Goal: Information Seeking & Learning: Learn about a topic

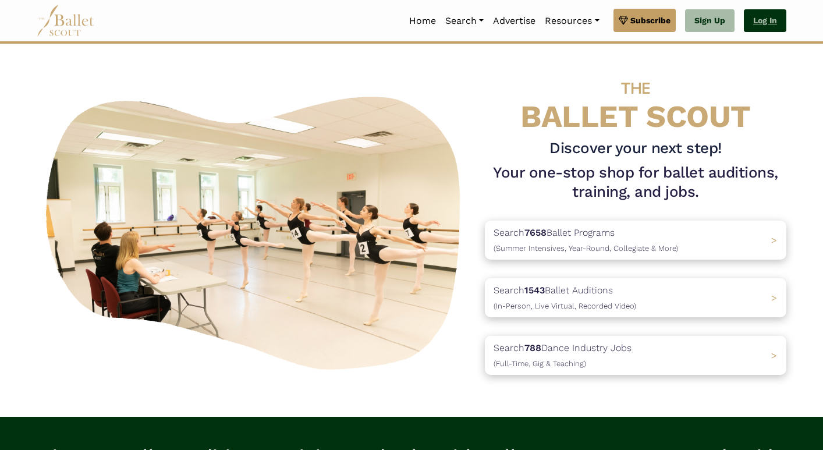
click at [760, 21] on link "Log In" at bounding box center [765, 20] width 42 height 23
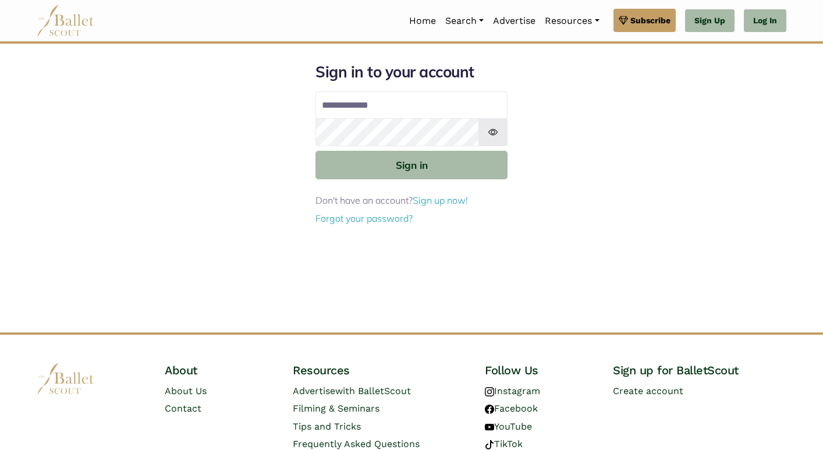
click at [425, 112] on input "Email address" at bounding box center [411, 105] width 192 height 28
click at [398, 109] on input "Email address" at bounding box center [411, 105] width 192 height 28
type input "**********"
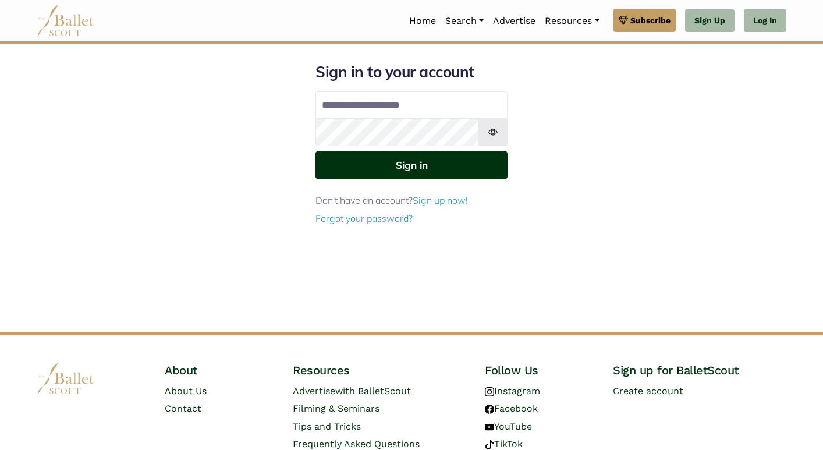
click at [428, 172] on button "Sign in" at bounding box center [411, 165] width 192 height 29
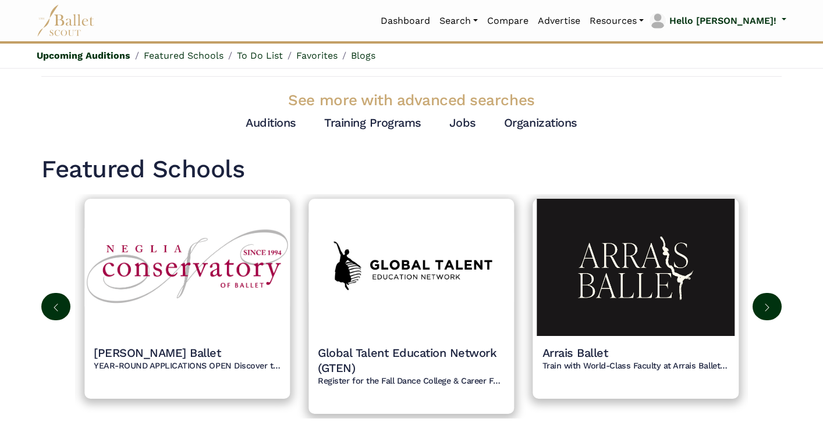
scroll to position [533, 0]
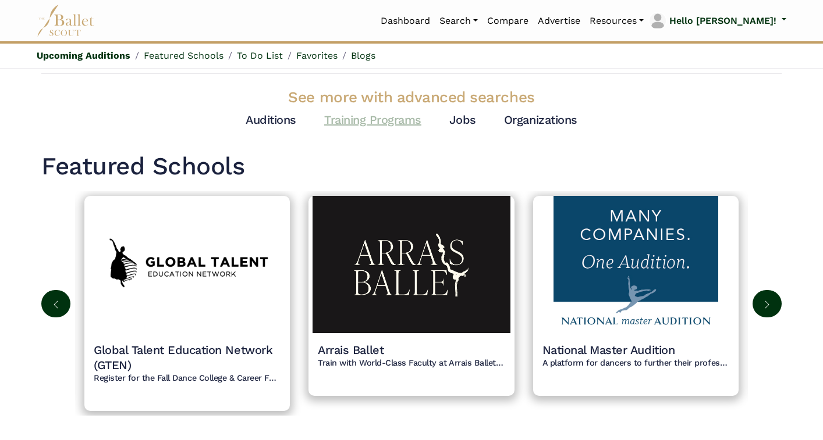
click at [392, 120] on link "Training Programs" at bounding box center [372, 120] width 97 height 14
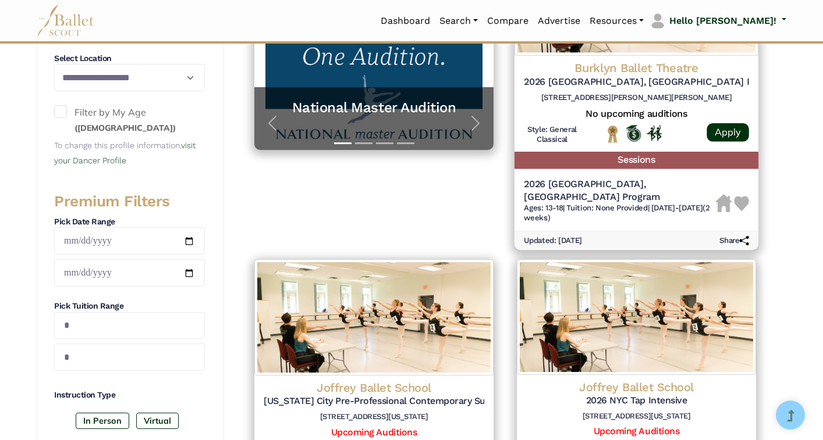
scroll to position [321, 0]
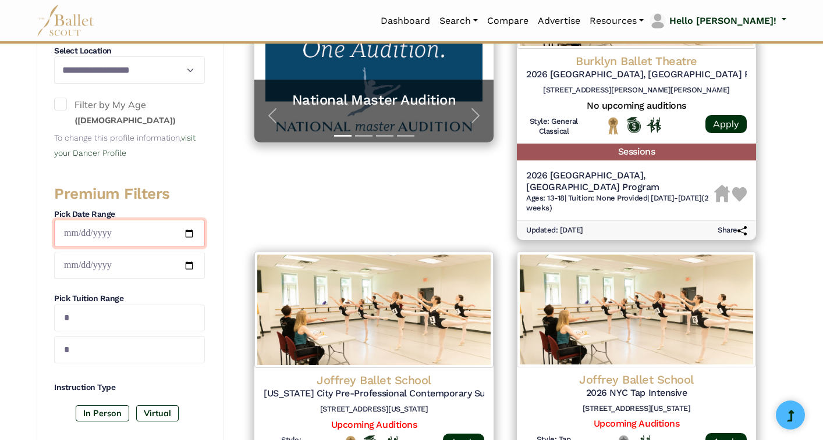
click at [189, 233] on input "date" at bounding box center [129, 233] width 151 height 27
type input "**********"
click at [186, 264] on input "date" at bounding box center [129, 265] width 151 height 27
type input "**********"
click at [109, 413] on label "In Person" at bounding box center [103, 414] width 54 height 16
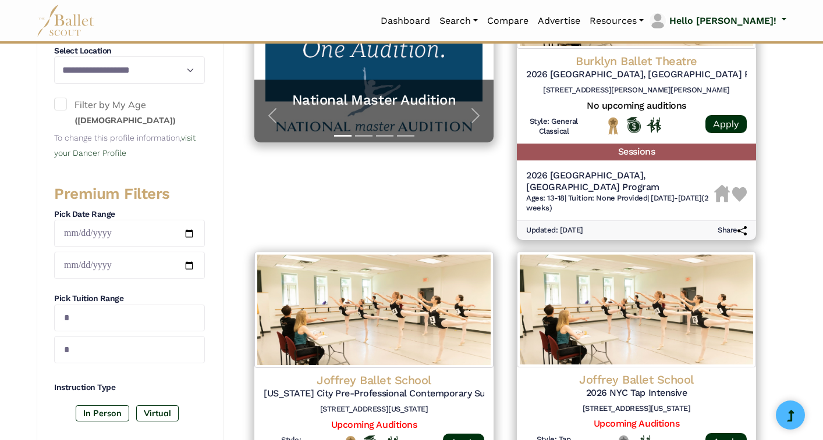
click at [63, 104] on span at bounding box center [60, 104] width 13 height 13
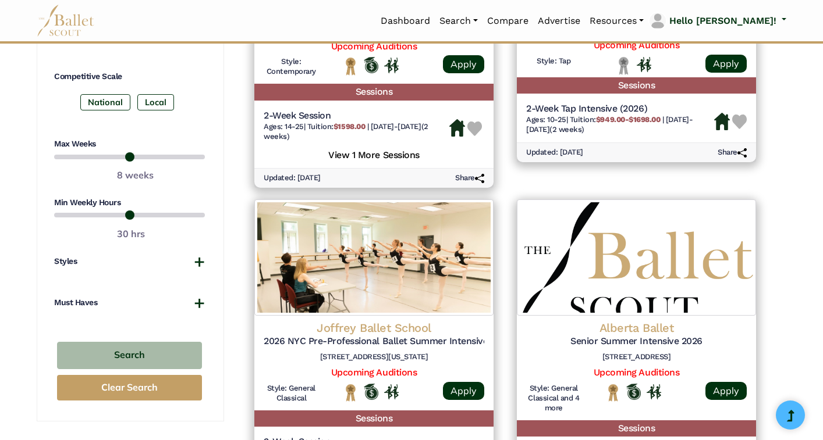
scroll to position [702, 0]
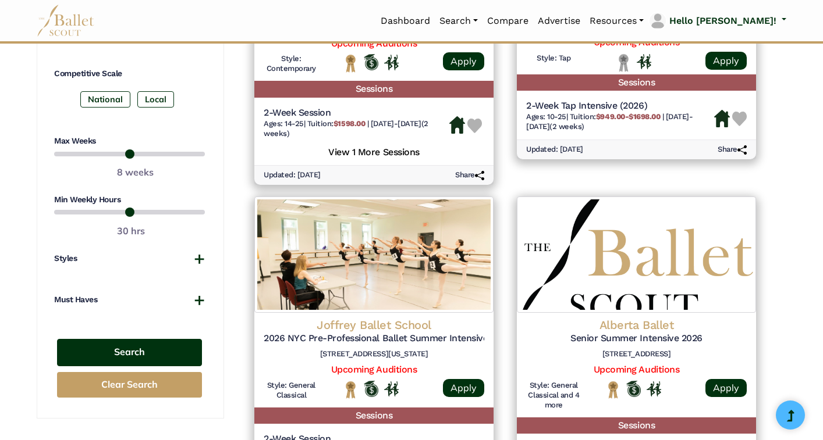
click at [151, 353] on button "Search" at bounding box center [129, 352] width 145 height 27
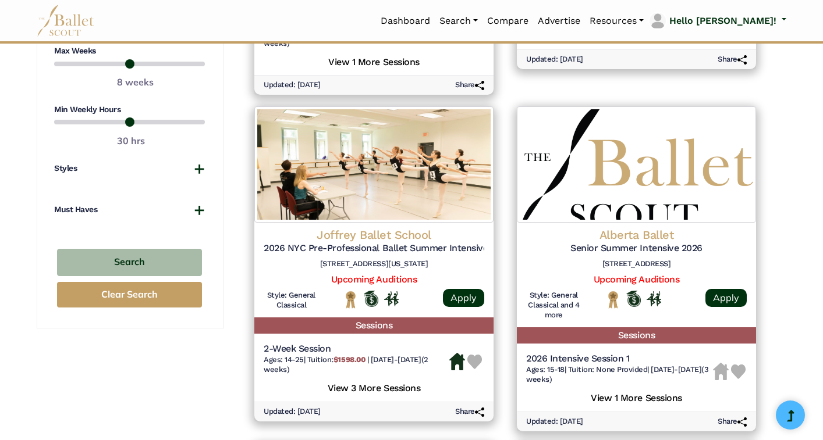
scroll to position [793, 0]
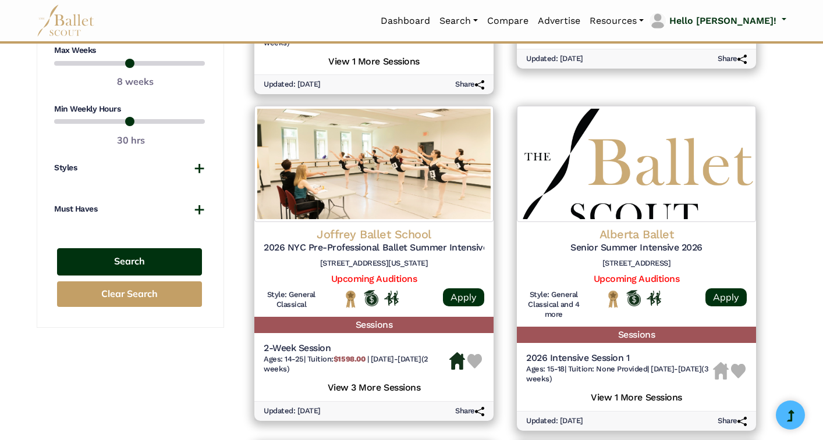
click at [162, 265] on button "Search" at bounding box center [129, 261] width 145 height 27
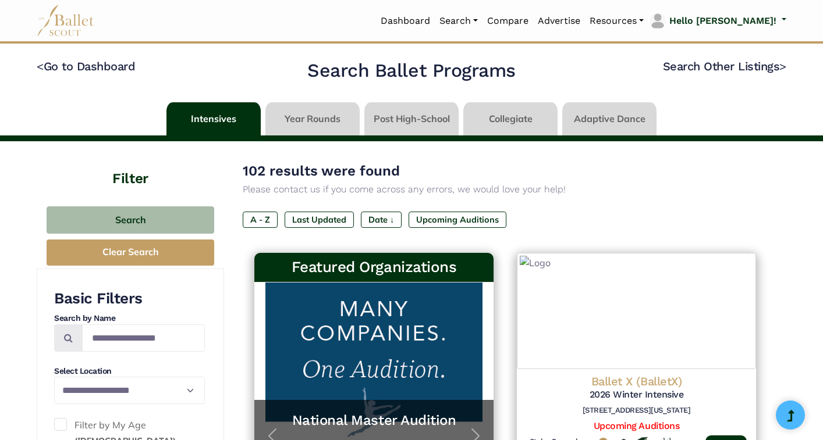
type input "**********"
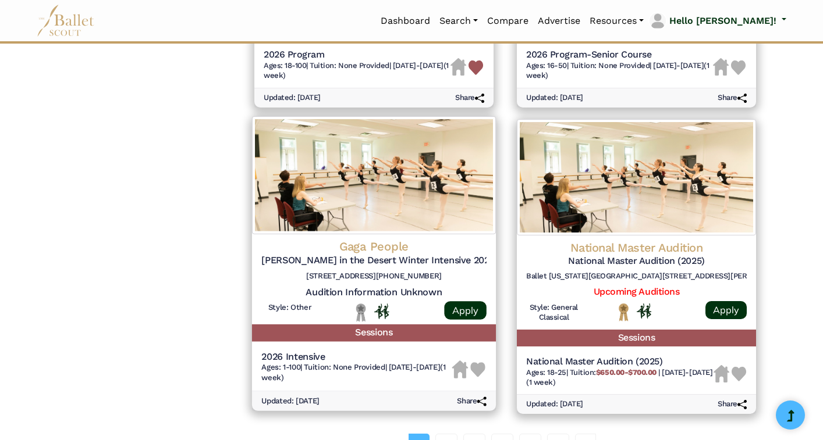
scroll to position [1388, 1]
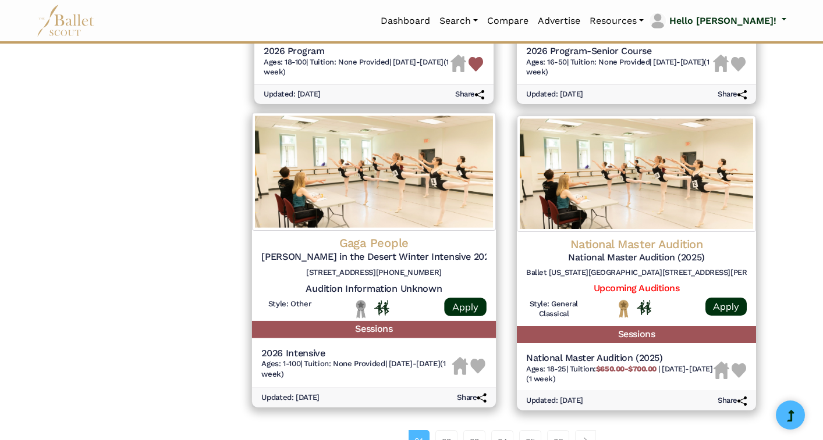
click at [365, 246] on h4 "Gaga People" at bounding box center [373, 244] width 225 height 16
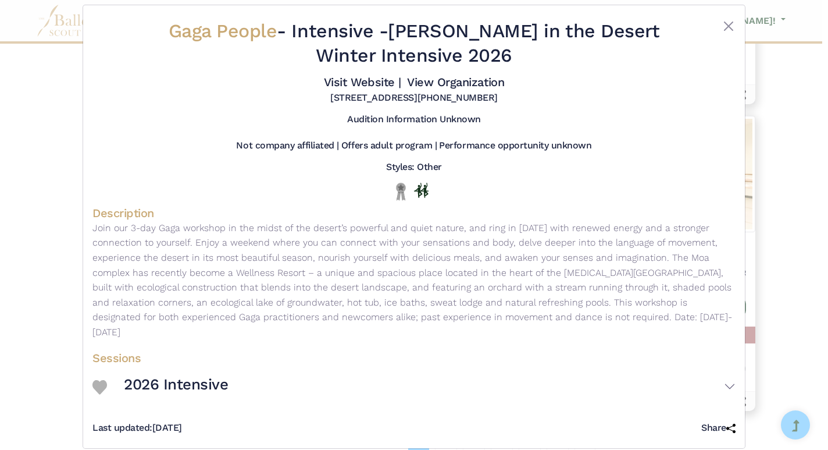
scroll to position [0, 0]
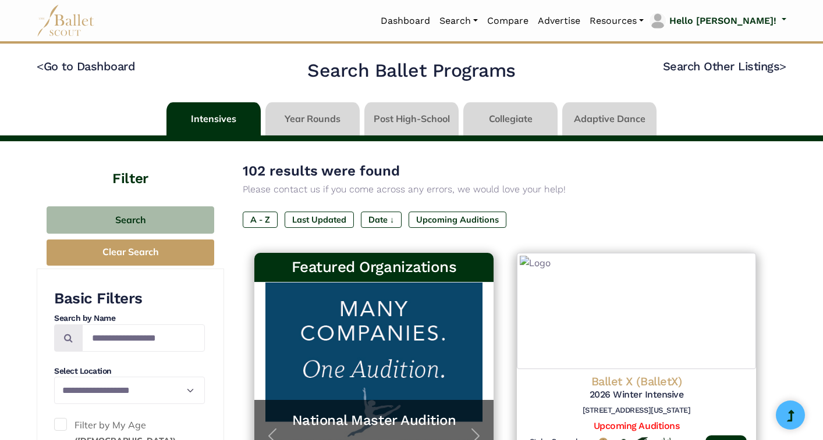
type input "**********"
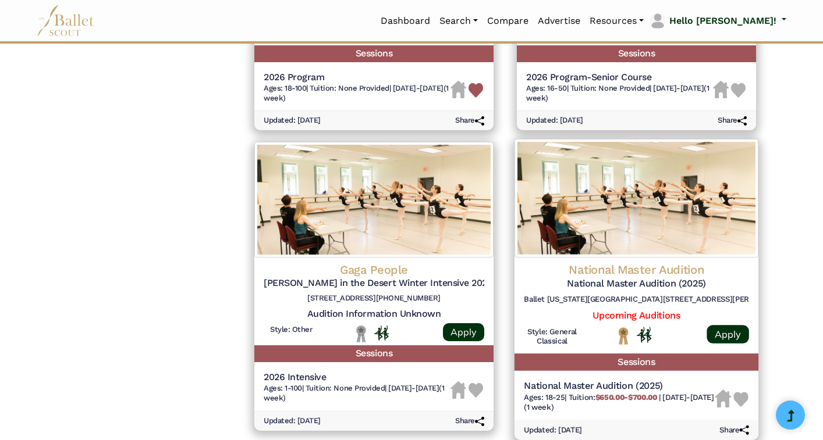
scroll to position [1359, 0]
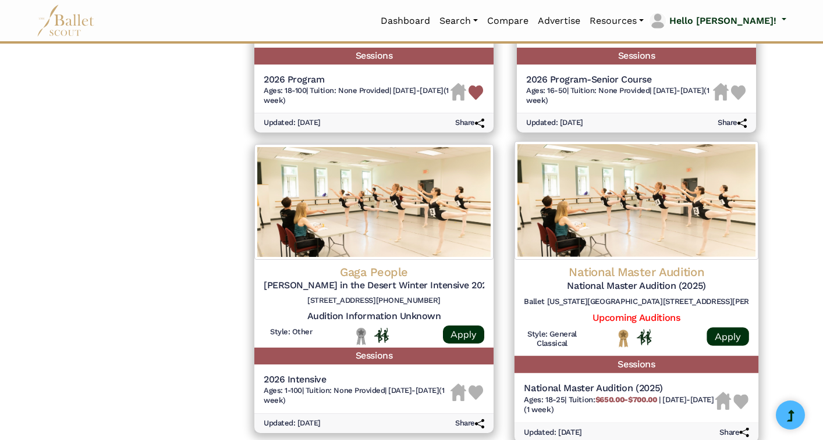
click at [741, 399] on img at bounding box center [740, 401] width 15 height 15
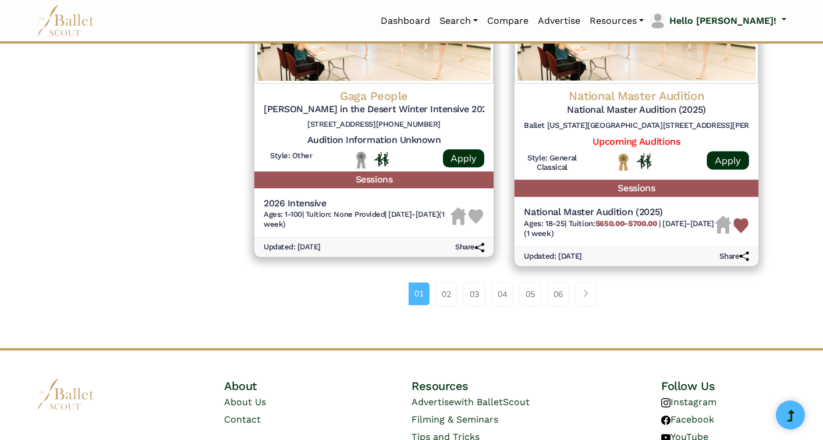
scroll to position [1540, 0]
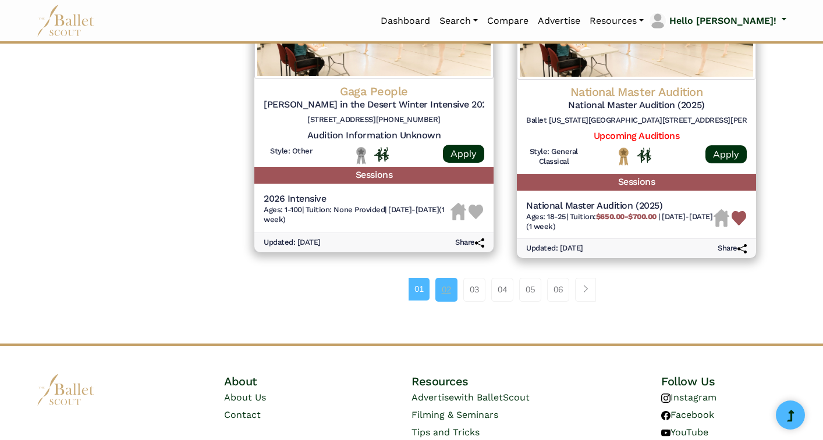
click at [443, 291] on link "02" at bounding box center [446, 289] width 22 height 23
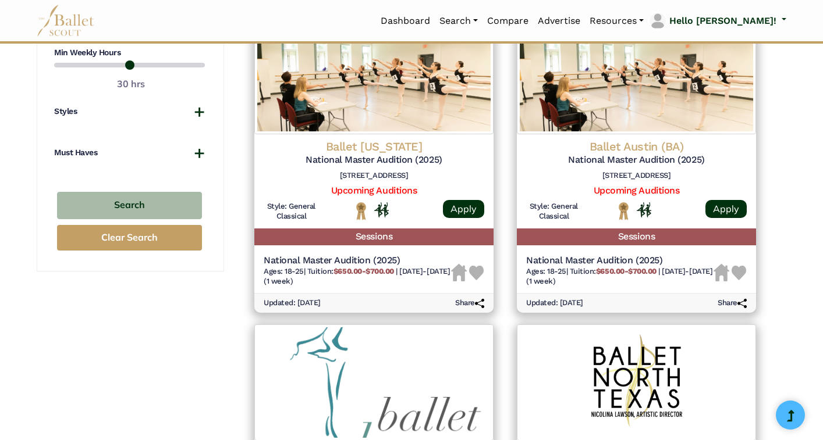
scroll to position [852, 0]
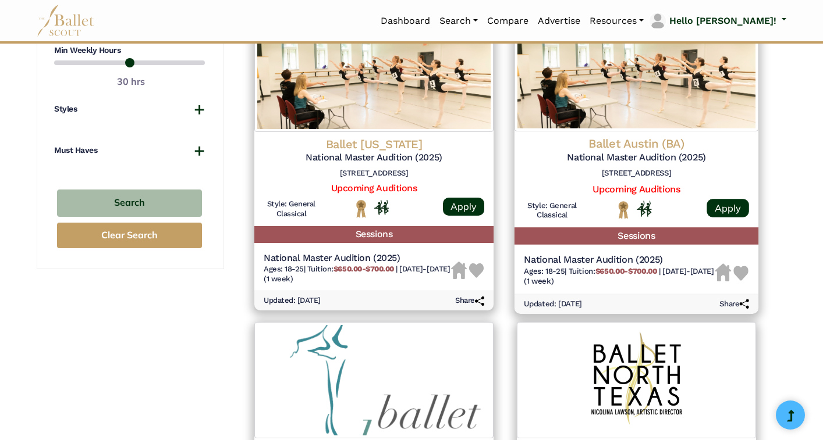
click at [741, 275] on img at bounding box center [740, 273] width 15 height 15
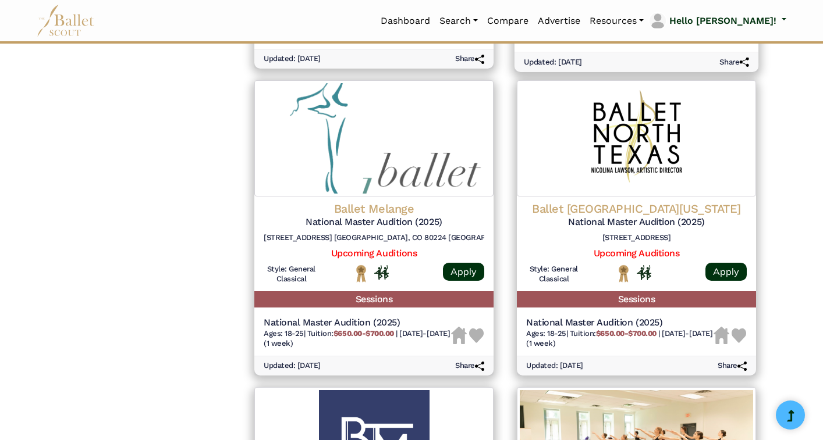
scroll to position [1094, 0]
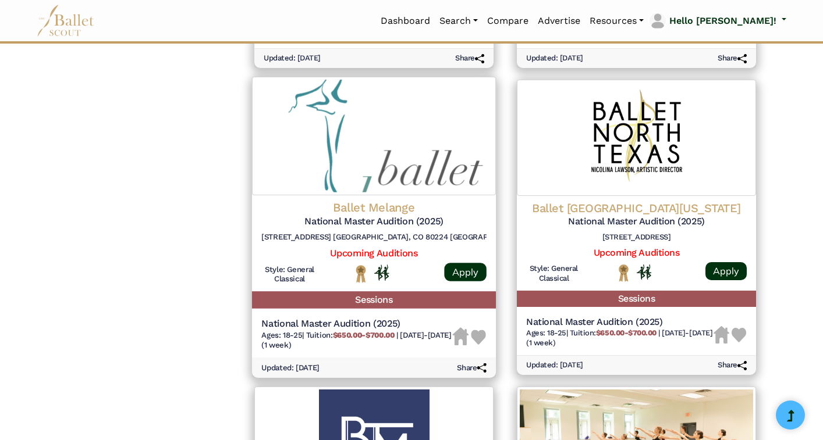
click at [482, 336] on img at bounding box center [478, 337] width 15 height 15
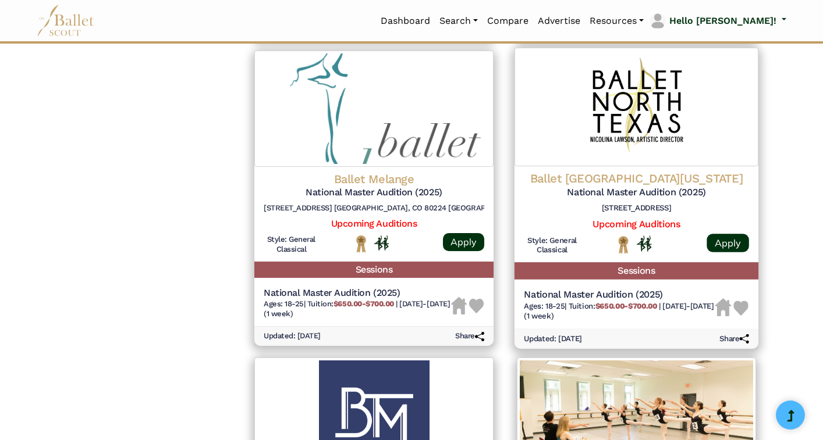
scroll to position [1125, 0]
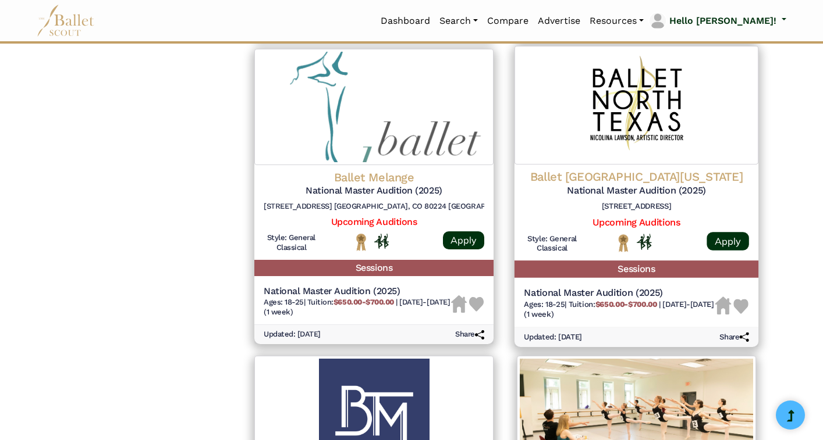
click at [742, 308] on img at bounding box center [740, 306] width 15 height 15
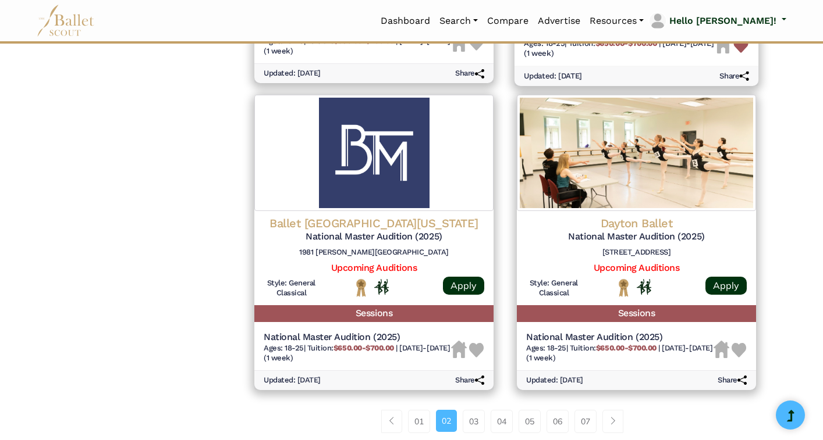
scroll to position [1389, 0]
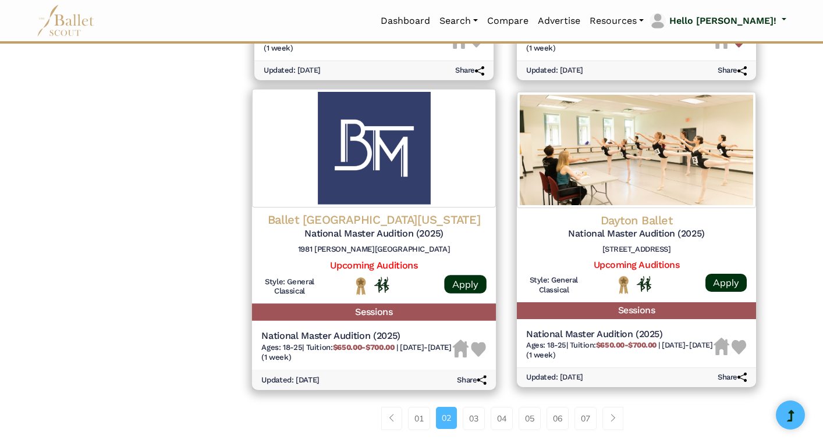
click at [481, 347] on img at bounding box center [478, 349] width 15 height 15
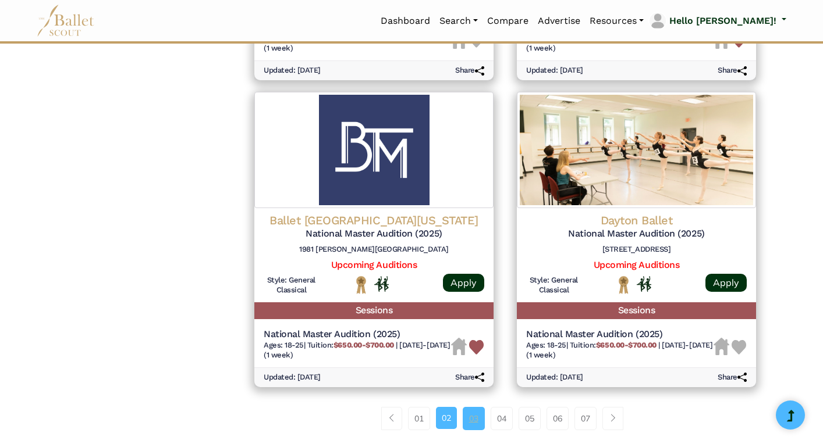
click at [472, 418] on link "03" at bounding box center [474, 418] width 22 height 23
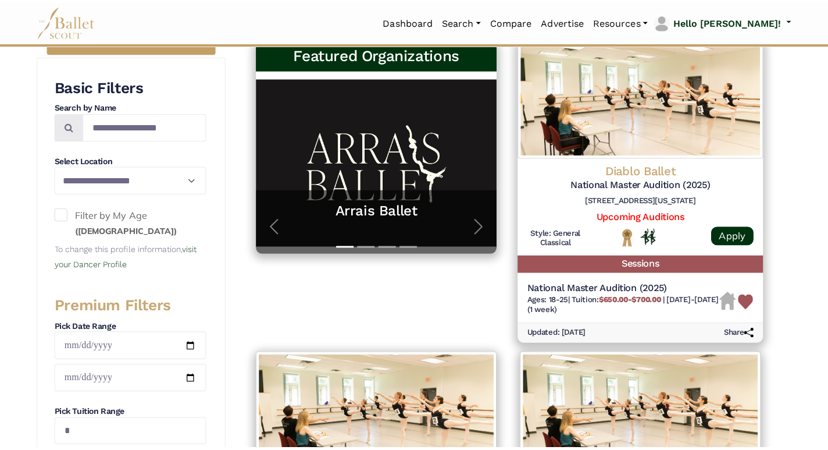
scroll to position [215, 0]
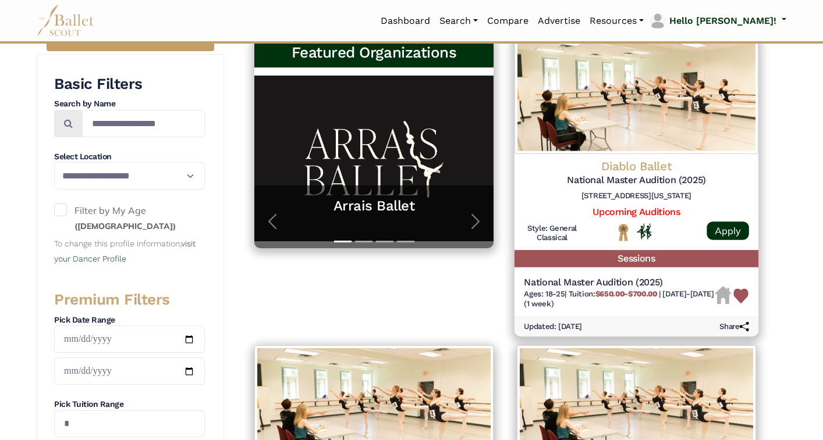
click at [740, 299] on img at bounding box center [740, 296] width 15 height 15
click at [723, 302] on img "Housing Unavailable" at bounding box center [723, 296] width 16 height 18
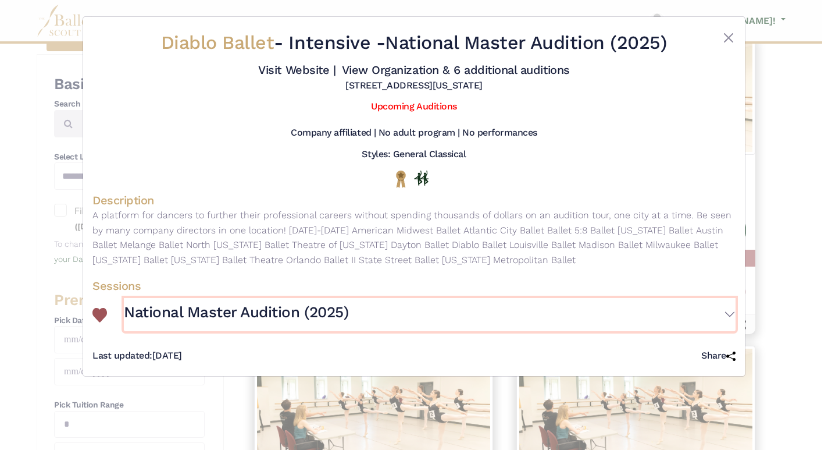
click at [730, 317] on button "National Master Audition (2025)" at bounding box center [430, 315] width 612 height 34
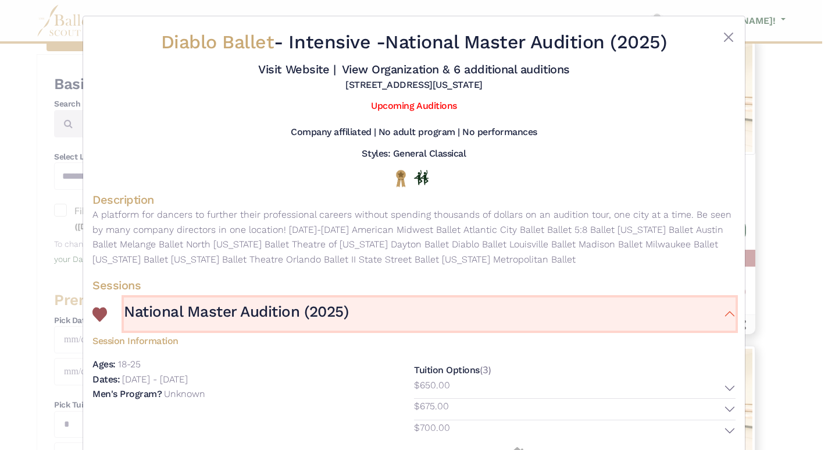
scroll to position [0, 0]
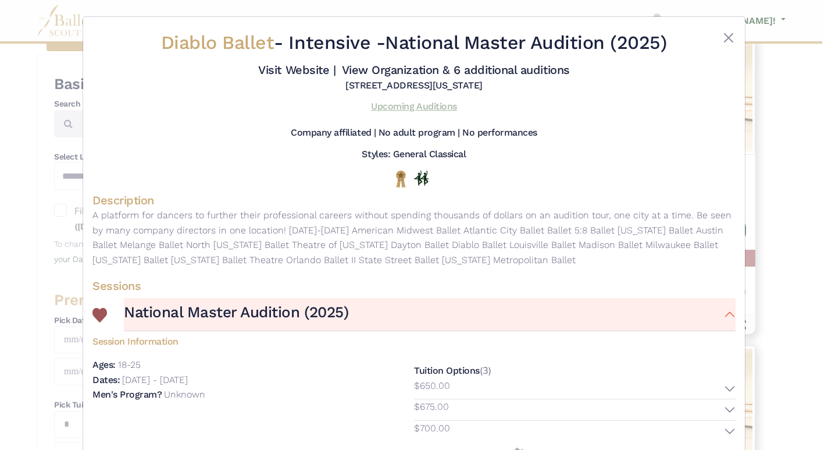
click at [417, 106] on link "Upcoming Auditions" at bounding box center [414, 106] width 86 height 11
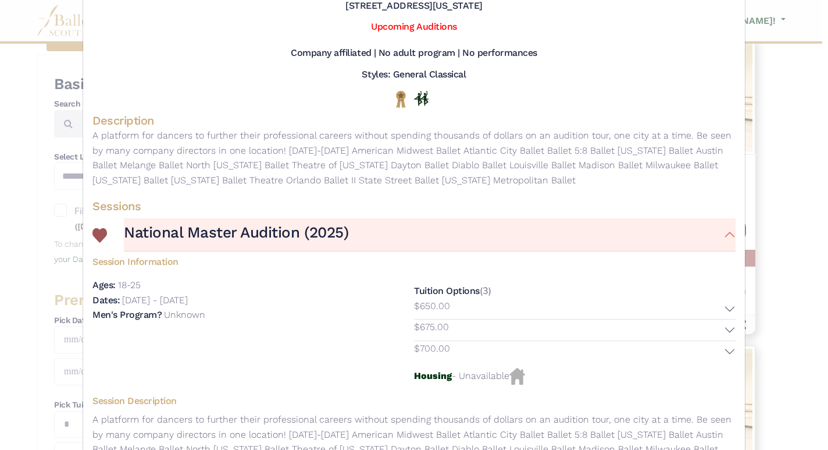
scroll to position [93, 0]
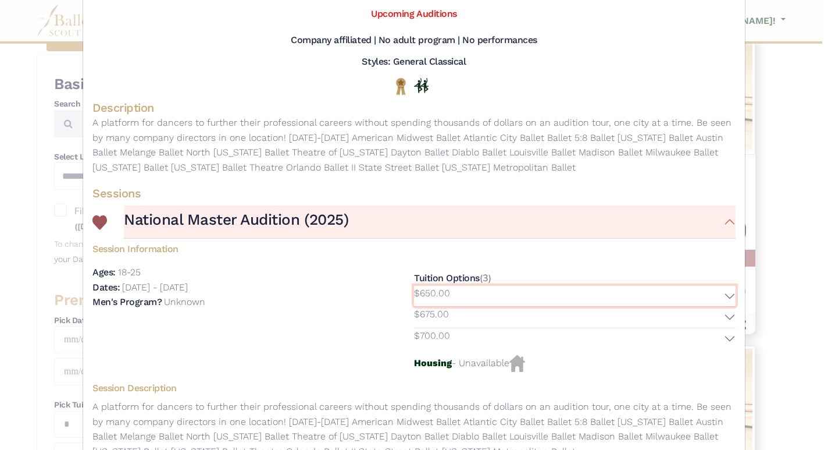
click at [728, 293] on button "$650.00" at bounding box center [575, 296] width 322 height 21
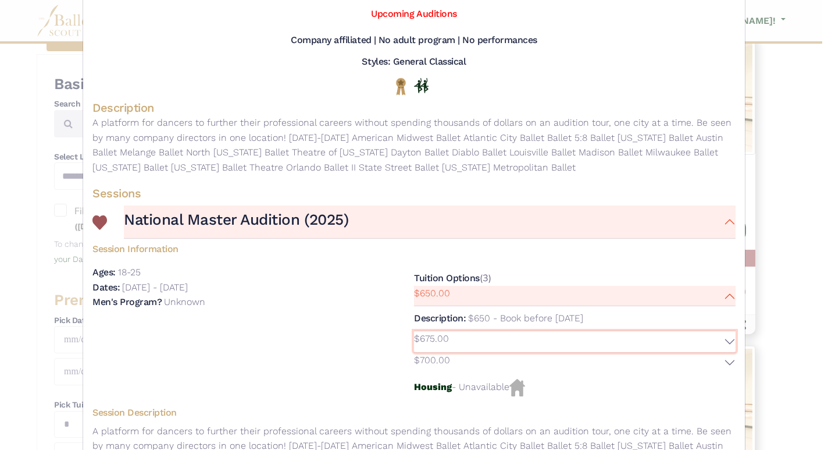
click at [727, 340] on button "$675.00" at bounding box center [575, 341] width 322 height 21
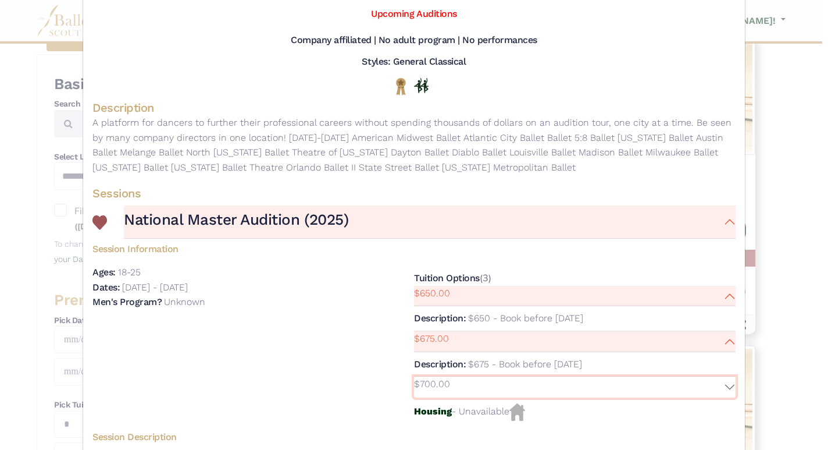
click at [728, 386] on button "$700.00" at bounding box center [575, 386] width 322 height 21
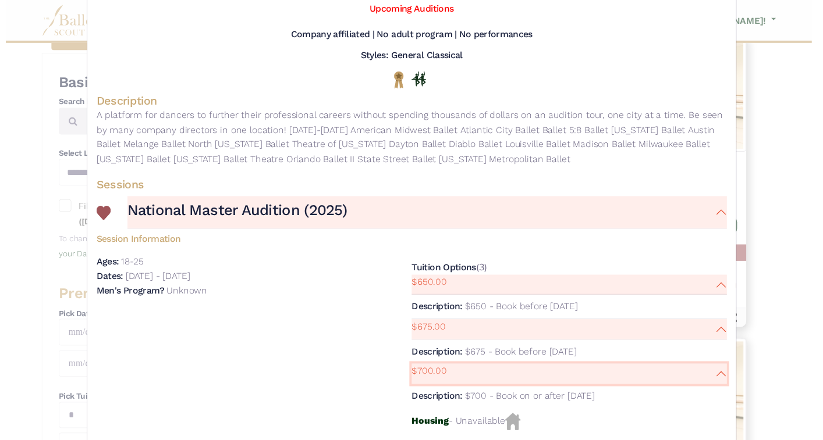
scroll to position [0, 0]
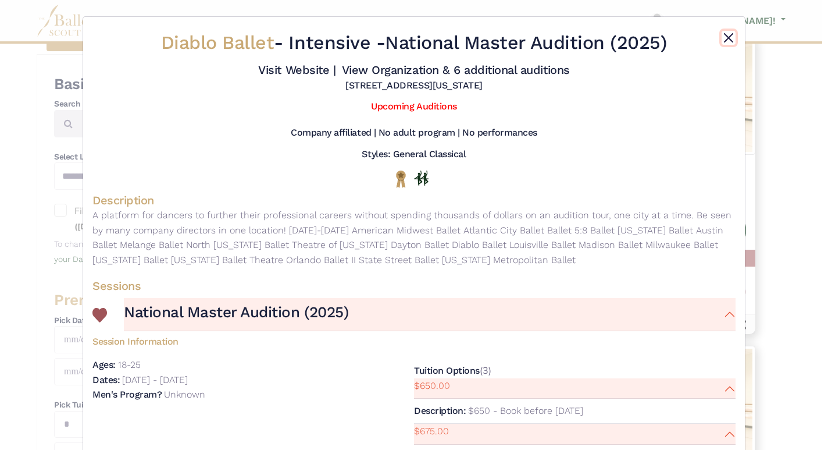
click at [726, 36] on button "Close" at bounding box center [729, 38] width 14 height 14
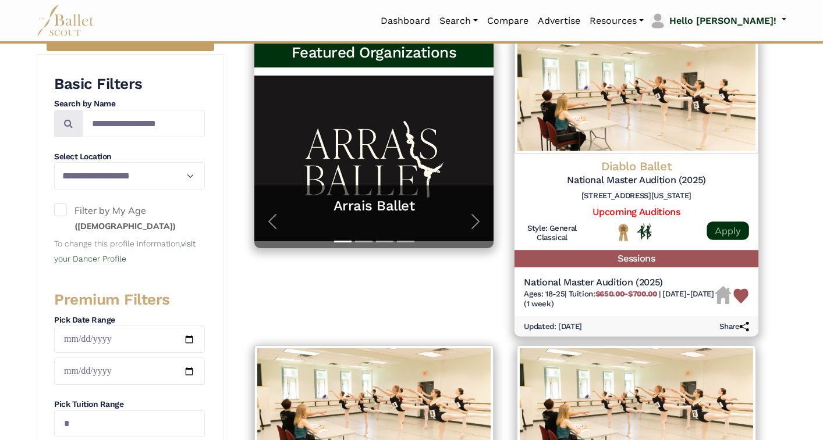
click at [724, 226] on link "Apply" at bounding box center [727, 231] width 42 height 19
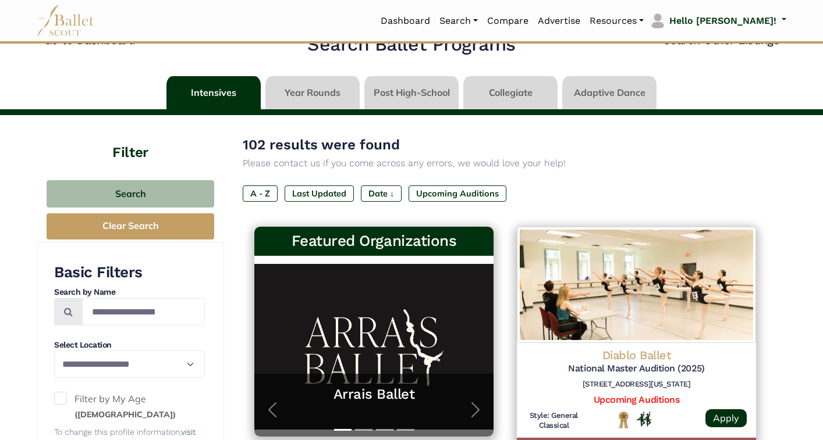
scroll to position [23, 0]
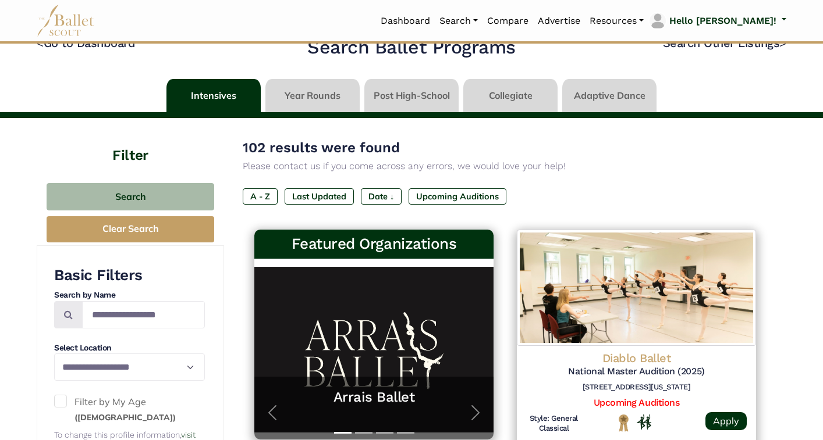
click at [213, 95] on link at bounding box center [213, 95] width 94 height 33
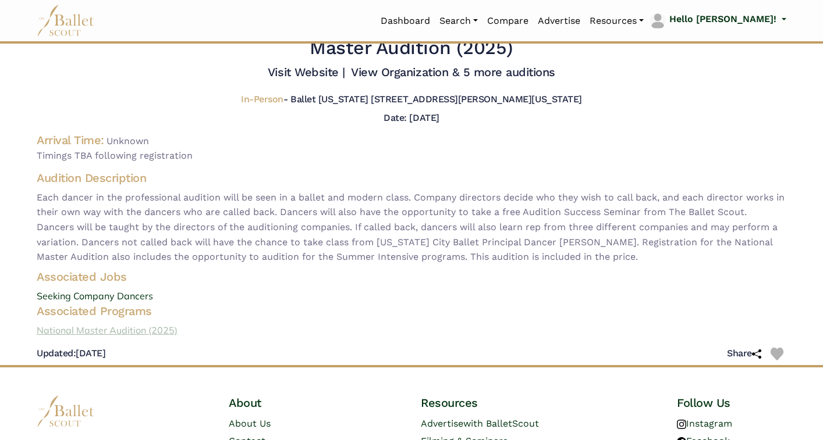
scroll to position [35, 0]
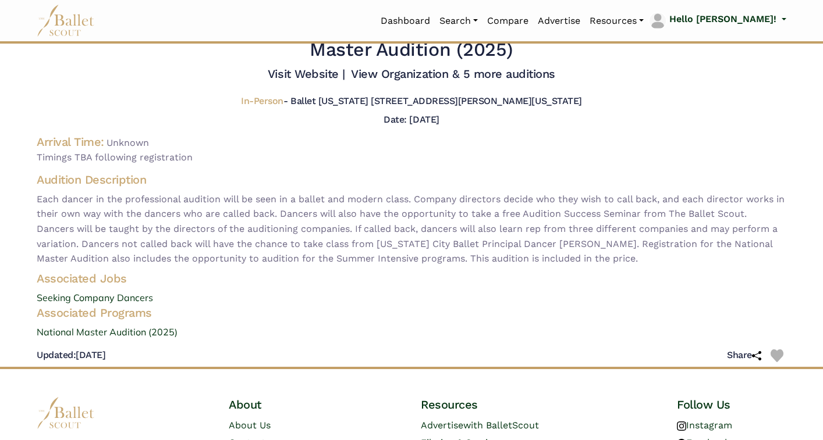
click at [777, 355] on img at bounding box center [776, 356] width 13 height 13
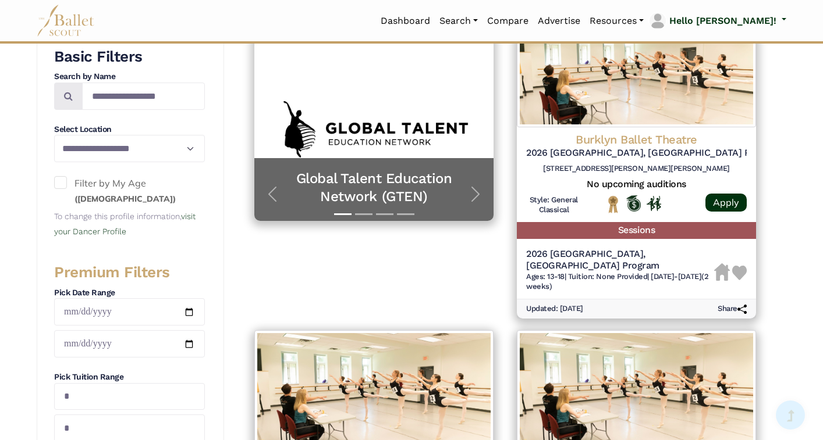
scroll to position [244, 0]
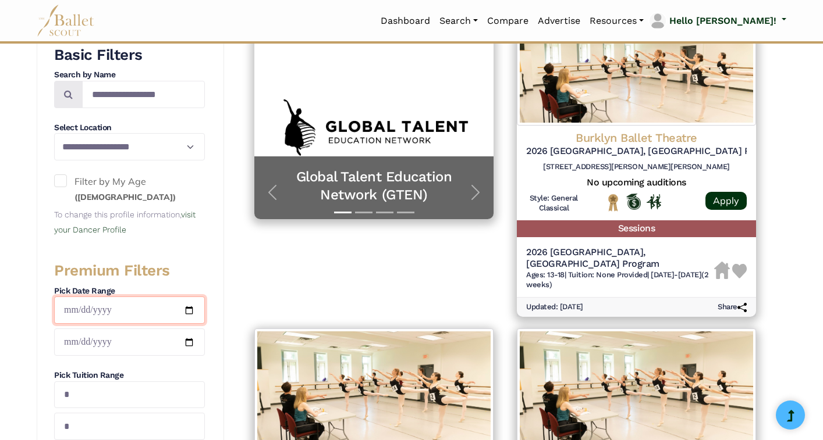
click at [186, 310] on input "date" at bounding box center [129, 310] width 151 height 27
type input "**********"
click at [185, 341] on input "date" at bounding box center [129, 342] width 151 height 27
type input "**********"
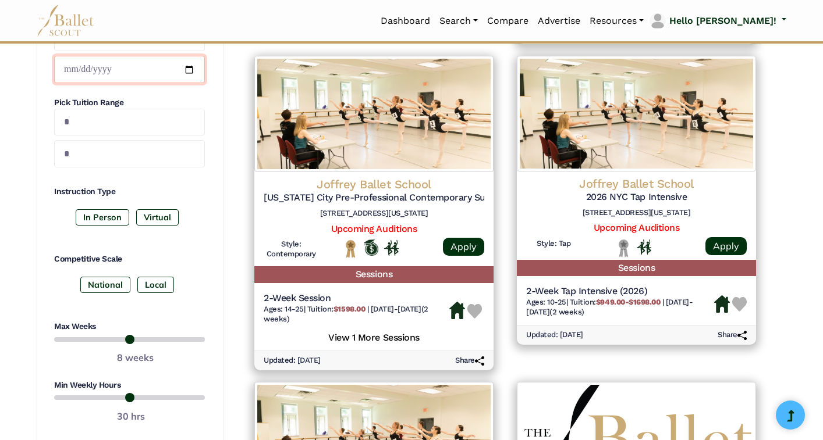
scroll to position [545, 0]
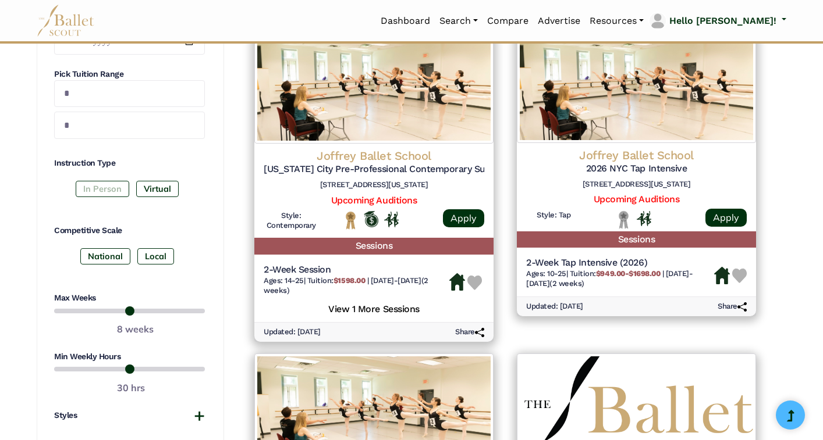
click at [105, 187] on label "In Person" at bounding box center [103, 189] width 54 height 16
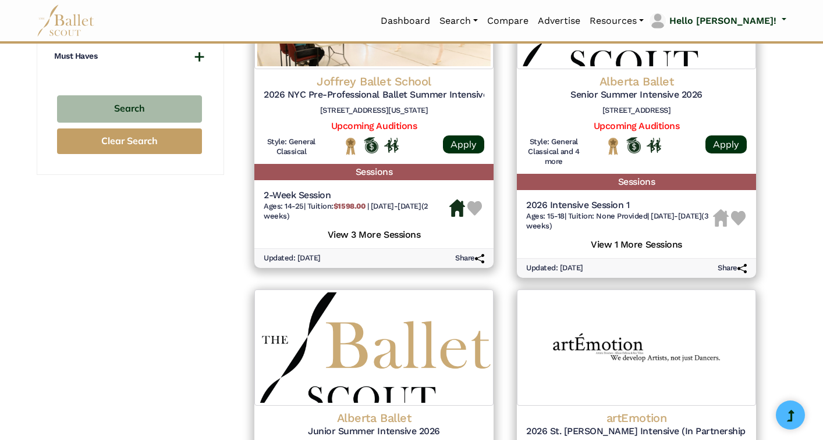
scroll to position [955, 0]
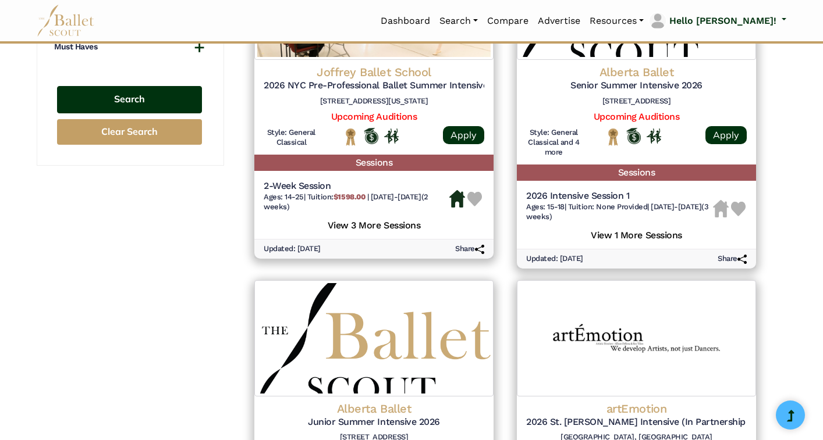
click at [148, 95] on button "Search" at bounding box center [129, 99] width 145 height 27
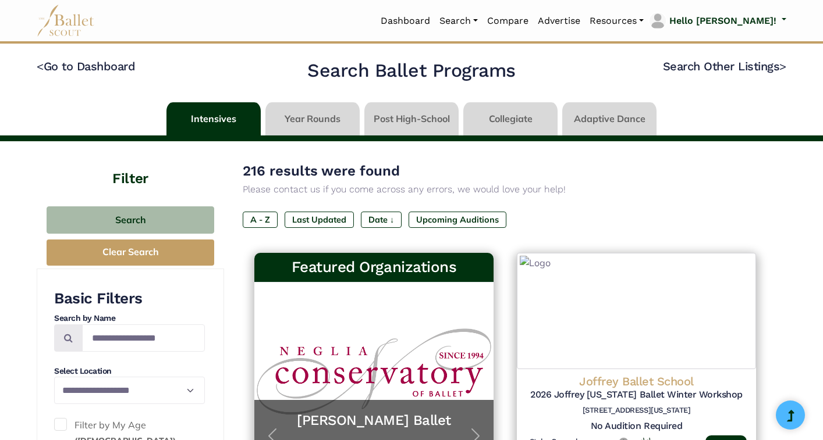
type input "**********"
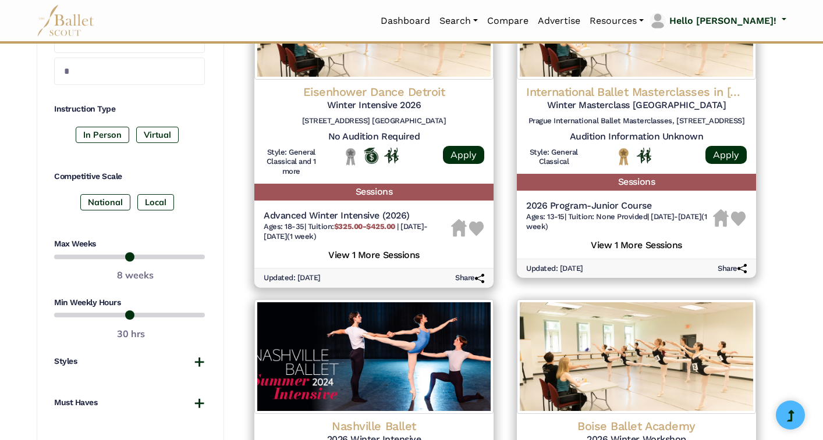
scroll to position [603, 1]
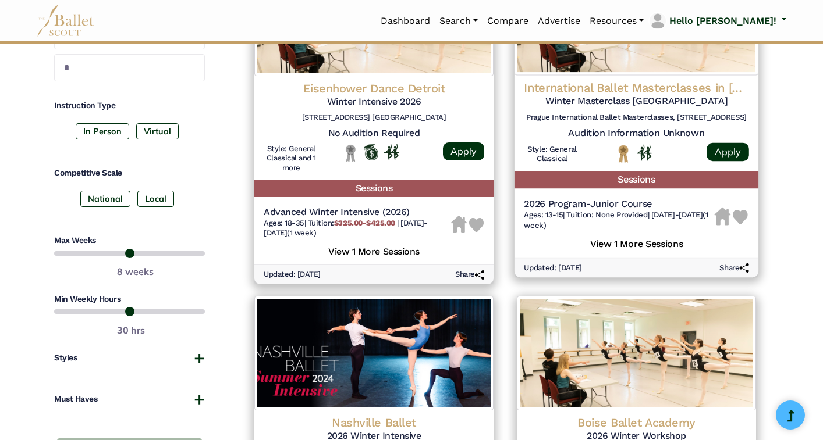
click at [746, 216] on div at bounding box center [740, 217] width 16 height 16
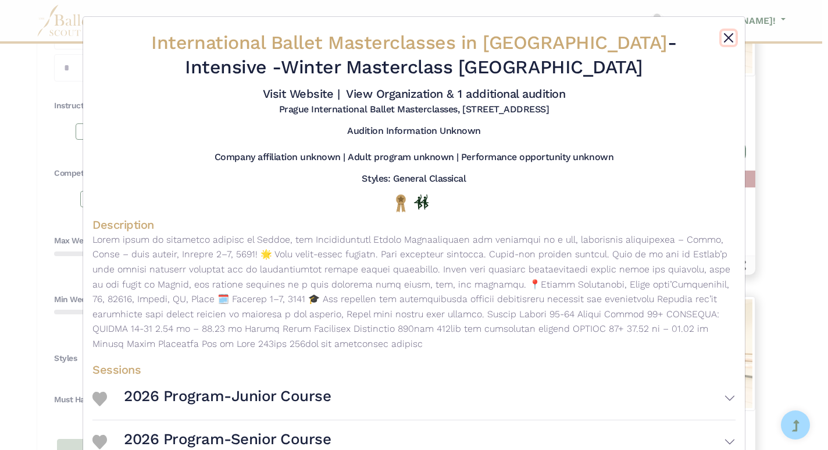
click at [724, 36] on button "Close" at bounding box center [729, 38] width 14 height 14
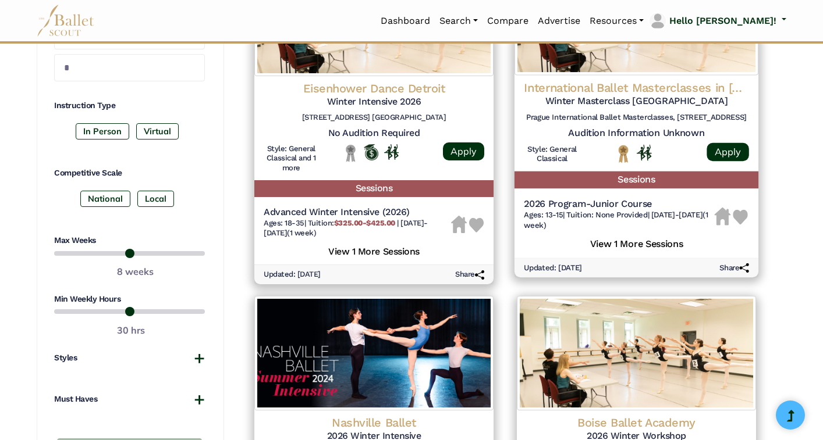
click at [742, 223] on img at bounding box center [739, 217] width 15 height 15
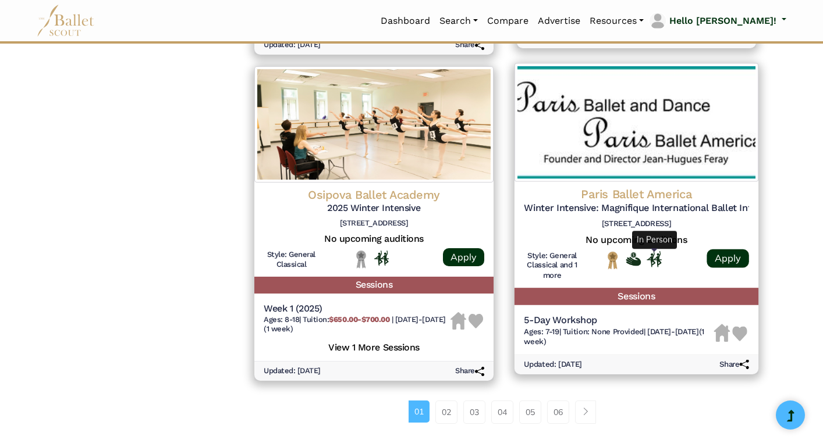
scroll to position [1439, 0]
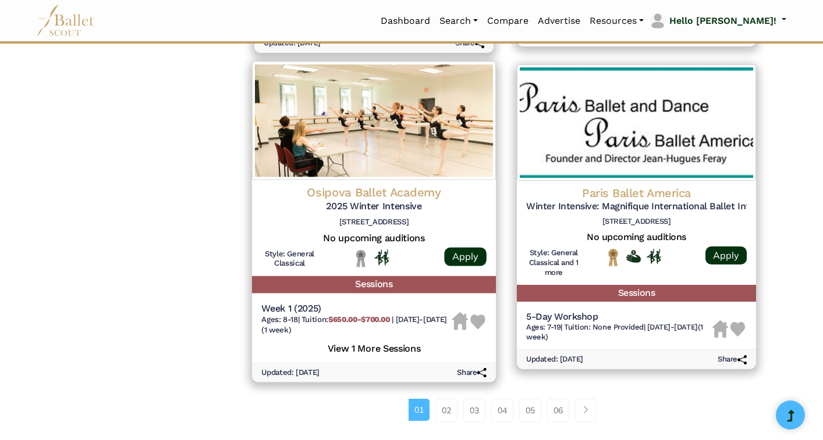
click at [481, 326] on img at bounding box center [478, 321] width 15 height 15
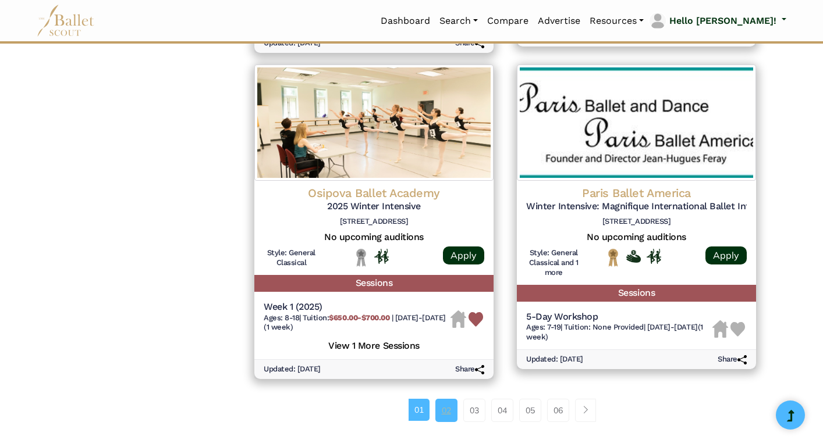
click at [447, 412] on link "02" at bounding box center [446, 410] width 22 height 23
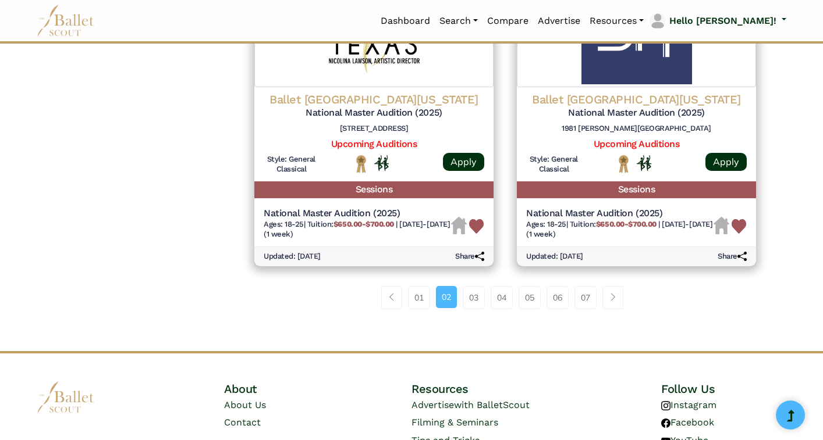
scroll to position [1516, 0]
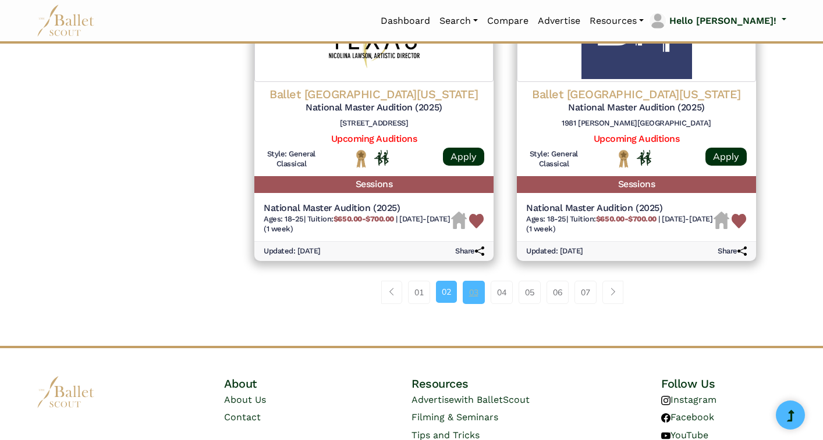
click at [471, 299] on link "03" at bounding box center [474, 292] width 22 height 23
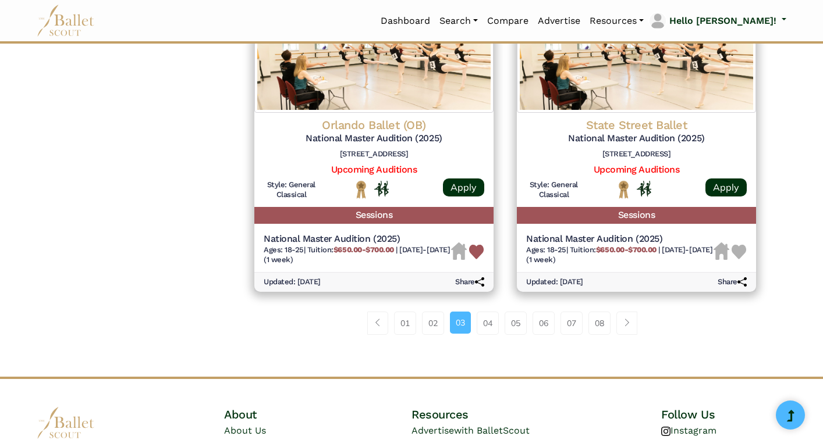
scroll to position [1489, 0]
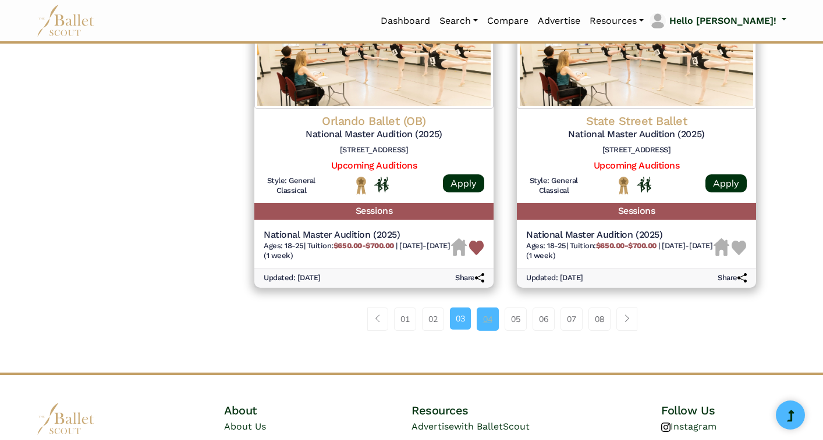
click at [487, 317] on link "04" at bounding box center [487, 319] width 22 height 23
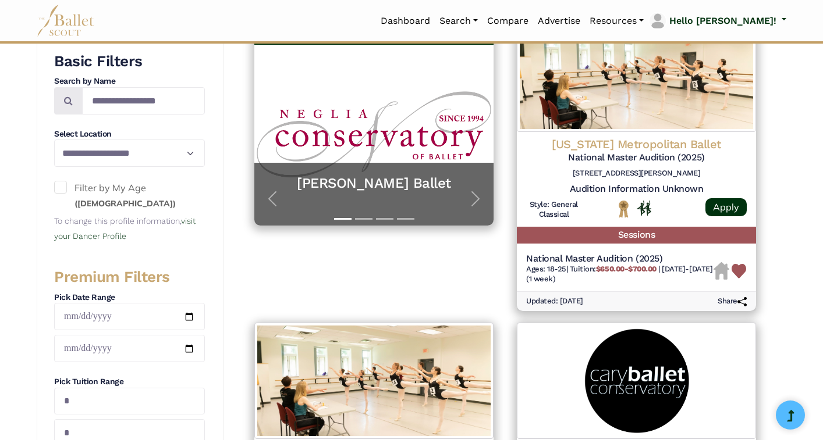
scroll to position [220, 0]
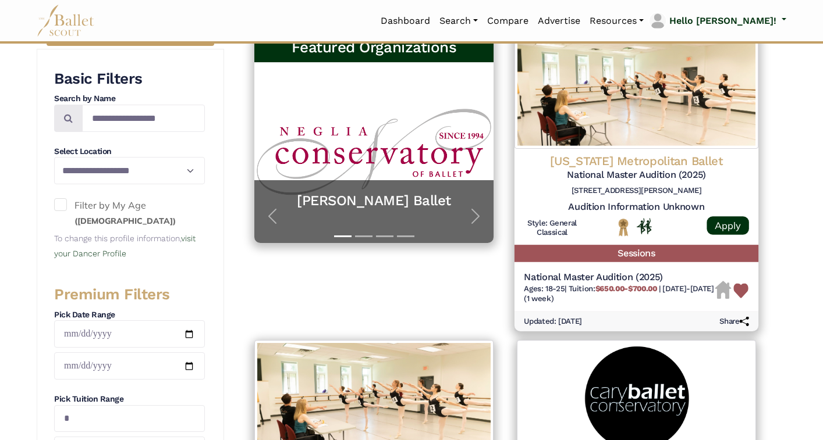
click at [647, 275] on h5 "National Master Audition (2025)" at bounding box center [619, 278] width 191 height 12
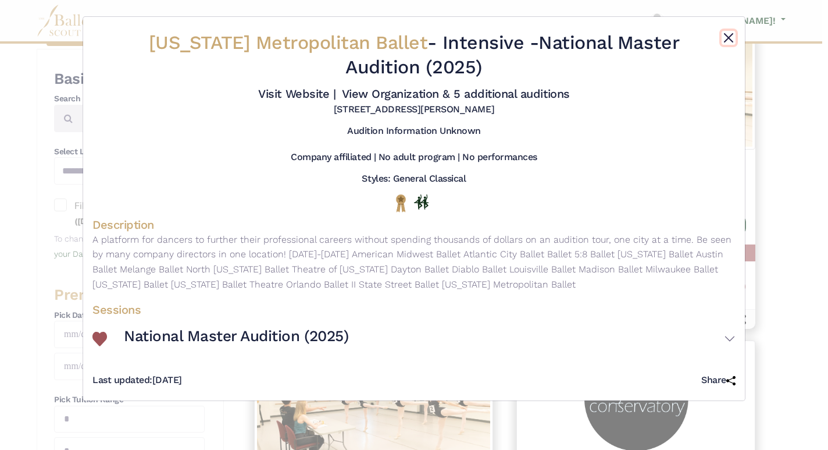
click at [728, 37] on button "Close" at bounding box center [729, 38] width 14 height 14
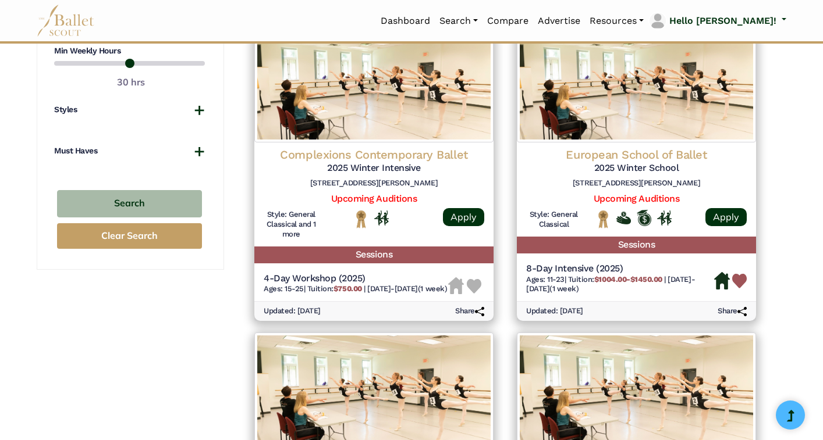
scroll to position [854, 0]
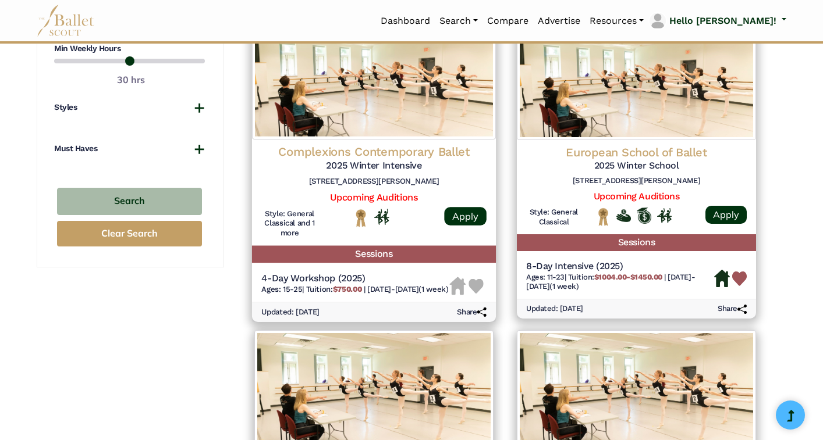
click at [478, 289] on img at bounding box center [475, 286] width 15 height 15
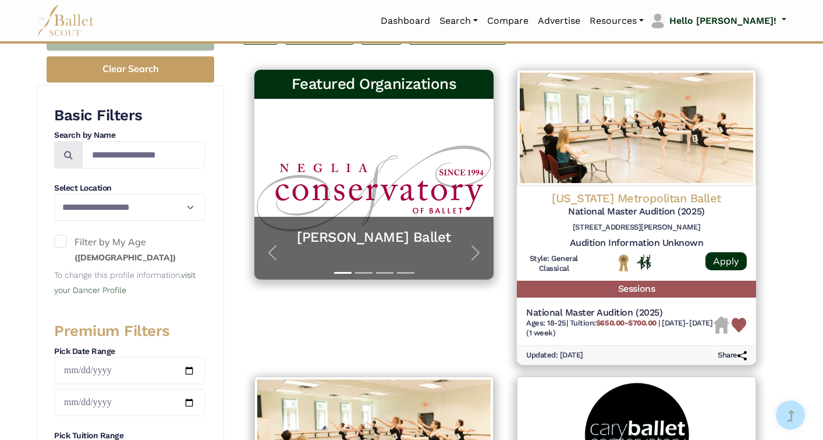
scroll to position [181, 0]
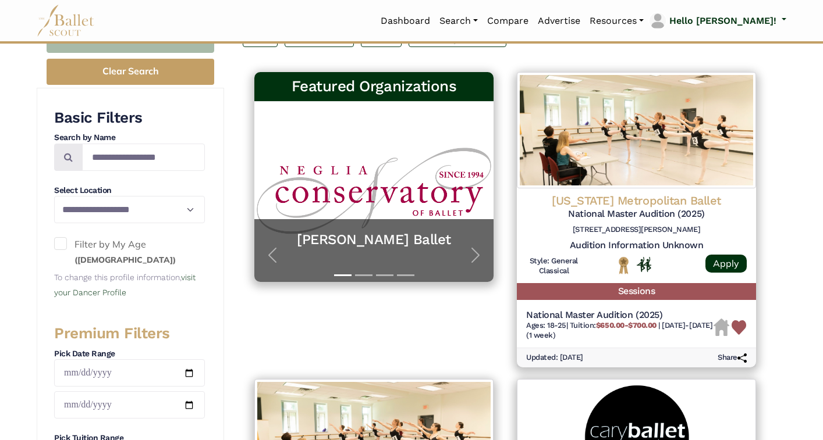
click at [59, 247] on span at bounding box center [60, 243] width 13 height 13
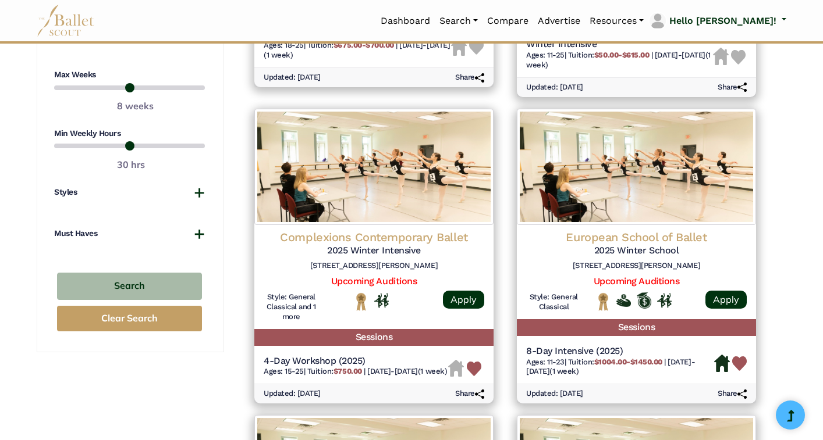
scroll to position [803, 0]
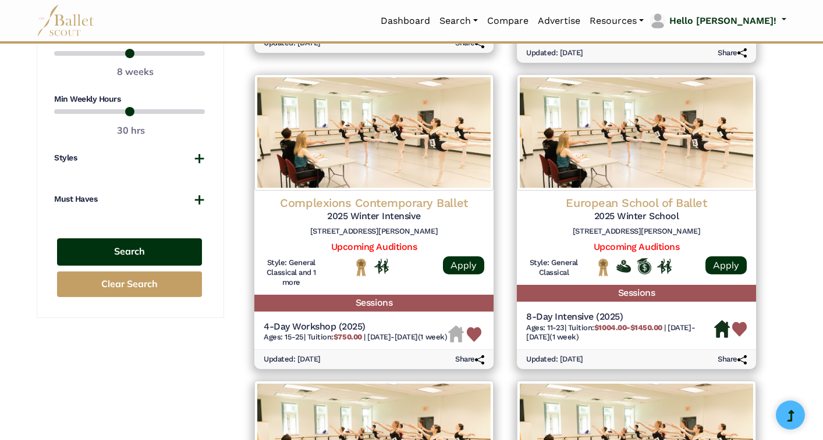
click at [133, 256] on button "Search" at bounding box center [129, 252] width 145 height 27
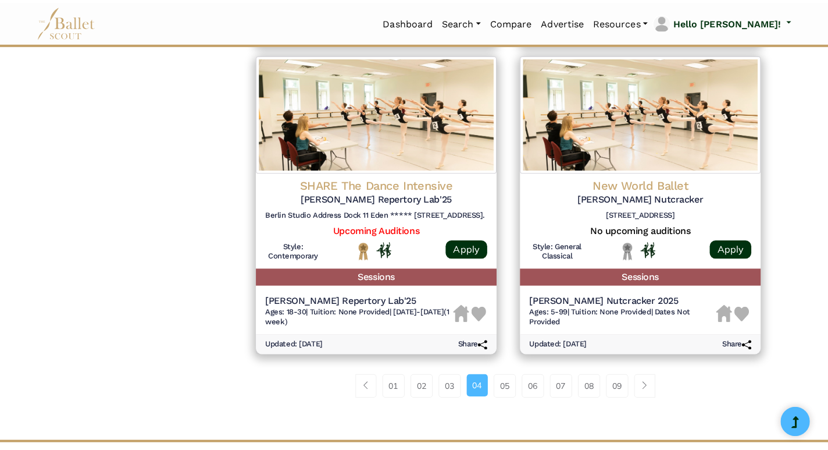
scroll to position [1418, 0]
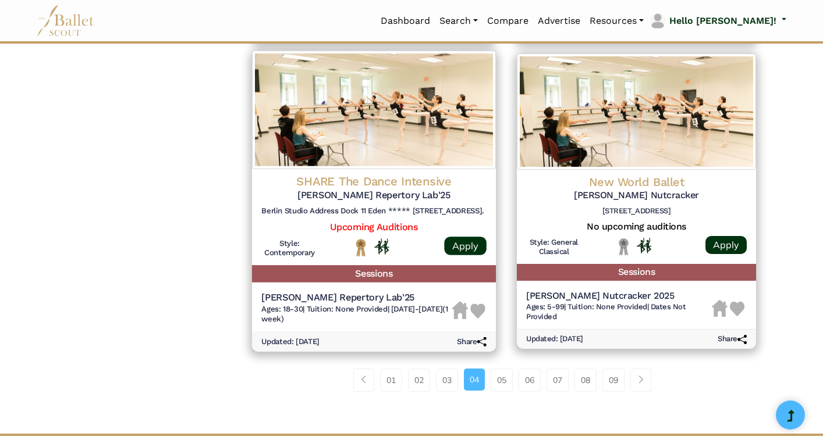
click at [383, 221] on div "SHARE The Dance Intensive Pina Bausch Repertory Lab'25 Berlin Studio Address Do…" at bounding box center [373, 197] width 225 height 47
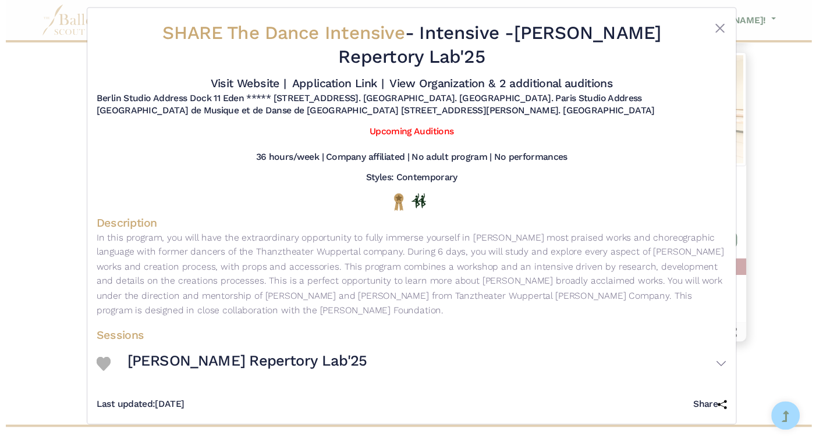
scroll to position [0, 0]
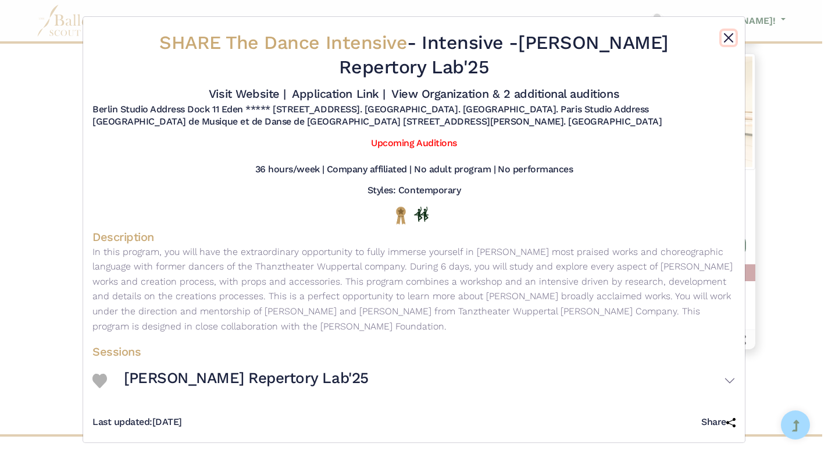
click at [725, 40] on button "Close" at bounding box center [729, 38] width 14 height 14
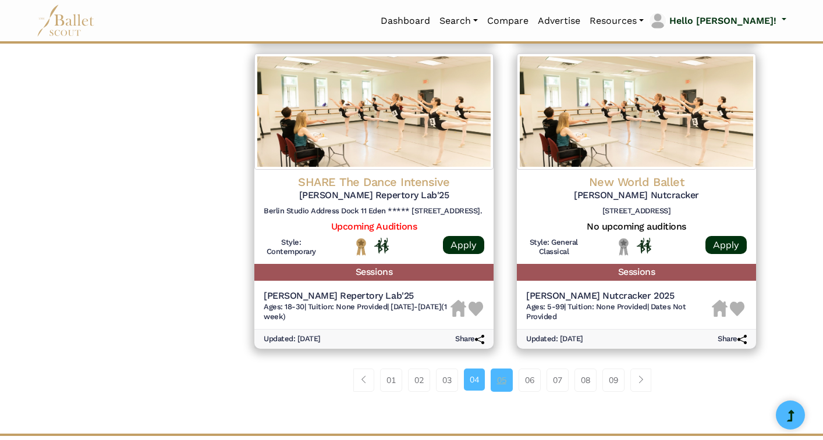
click at [504, 392] on link "05" at bounding box center [501, 380] width 22 height 23
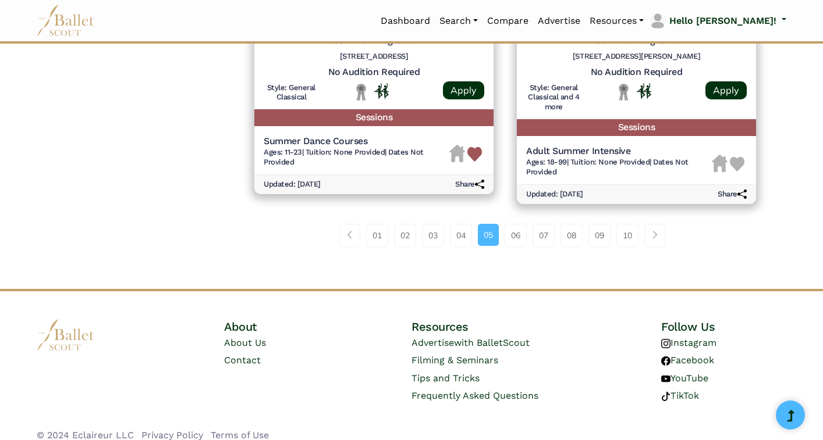
scroll to position [1694, 1]
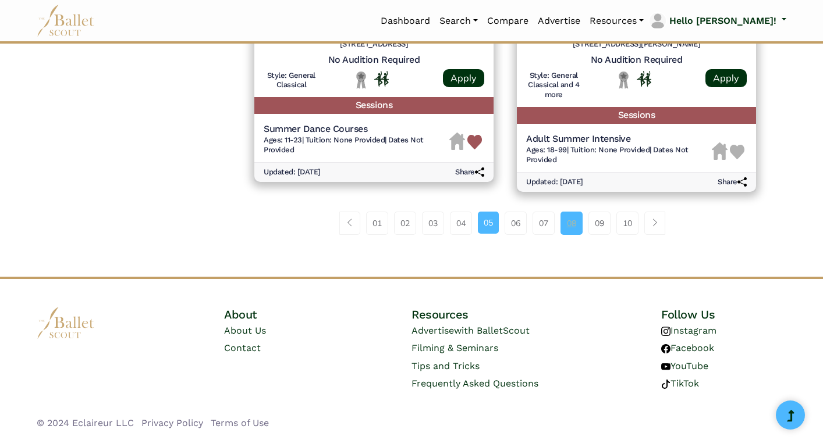
click at [574, 221] on link "08" at bounding box center [571, 223] width 22 height 23
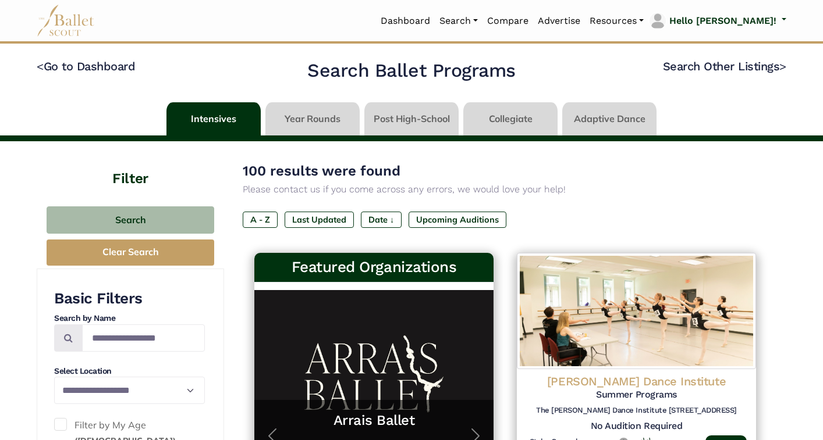
click at [404, 115] on link at bounding box center [411, 118] width 94 height 33
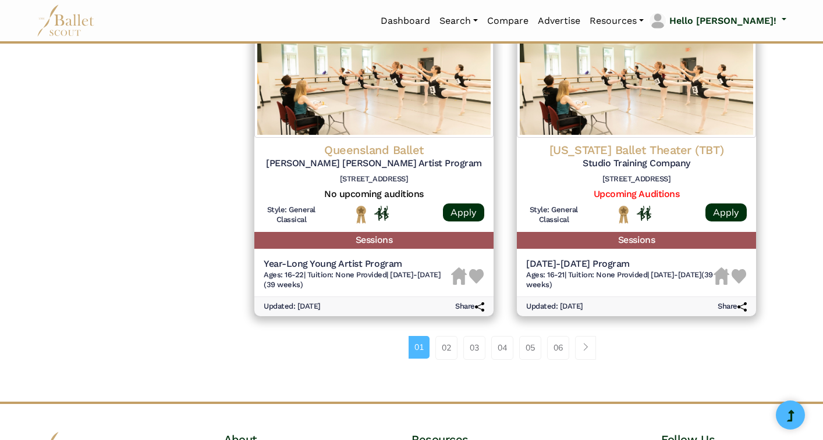
scroll to position [1490, 0]
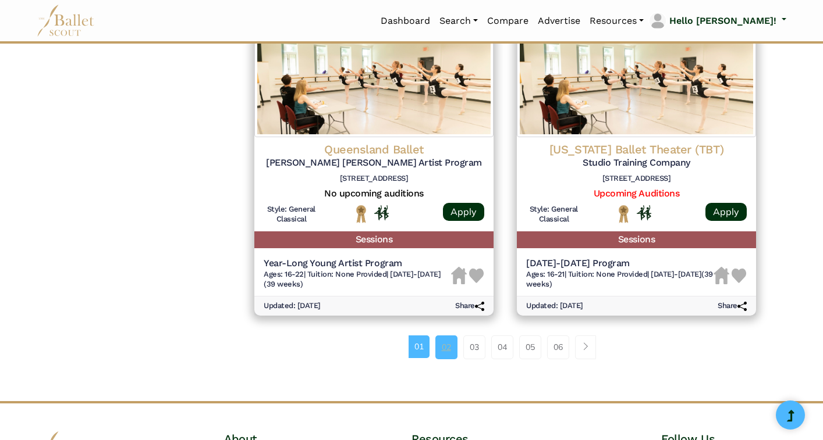
click at [451, 347] on link "02" at bounding box center [446, 347] width 22 height 23
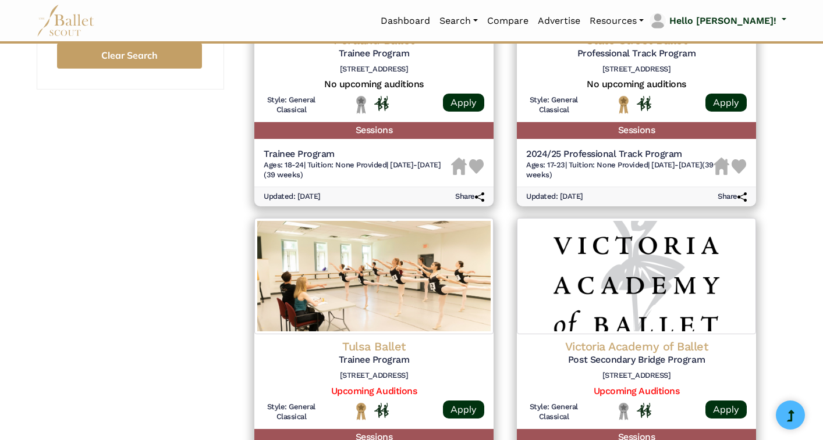
scroll to position [972, 0]
